Goal: Task Accomplishment & Management: Use online tool/utility

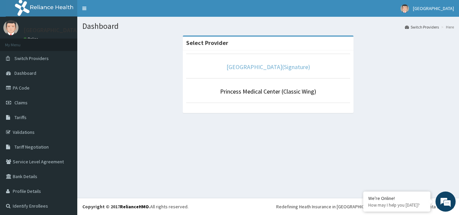
click at [275, 67] on link "Princess Medical Center(Signature)" at bounding box center [269, 67] width 84 height 8
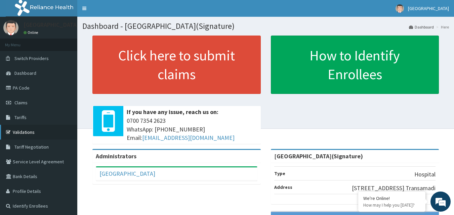
click at [16, 127] on link "Validations" at bounding box center [38, 132] width 77 height 15
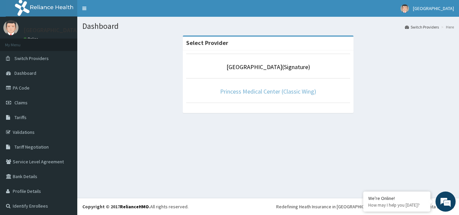
click at [293, 91] on link "Princess Medical Center (Classic Wing)" at bounding box center [268, 92] width 96 height 8
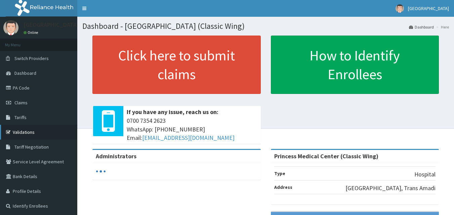
click at [36, 133] on link "Validations" at bounding box center [38, 132] width 77 height 15
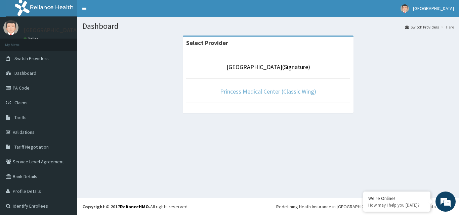
click at [278, 94] on link "Princess Medical Center (Classic Wing)" at bounding box center [268, 92] width 96 height 8
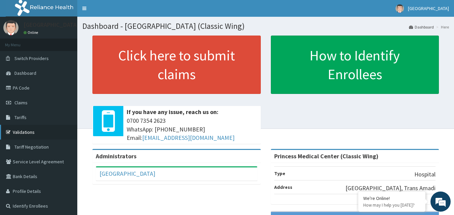
click at [37, 130] on link "Validations" at bounding box center [38, 132] width 77 height 15
